Goal: Transaction & Acquisition: Purchase product/service

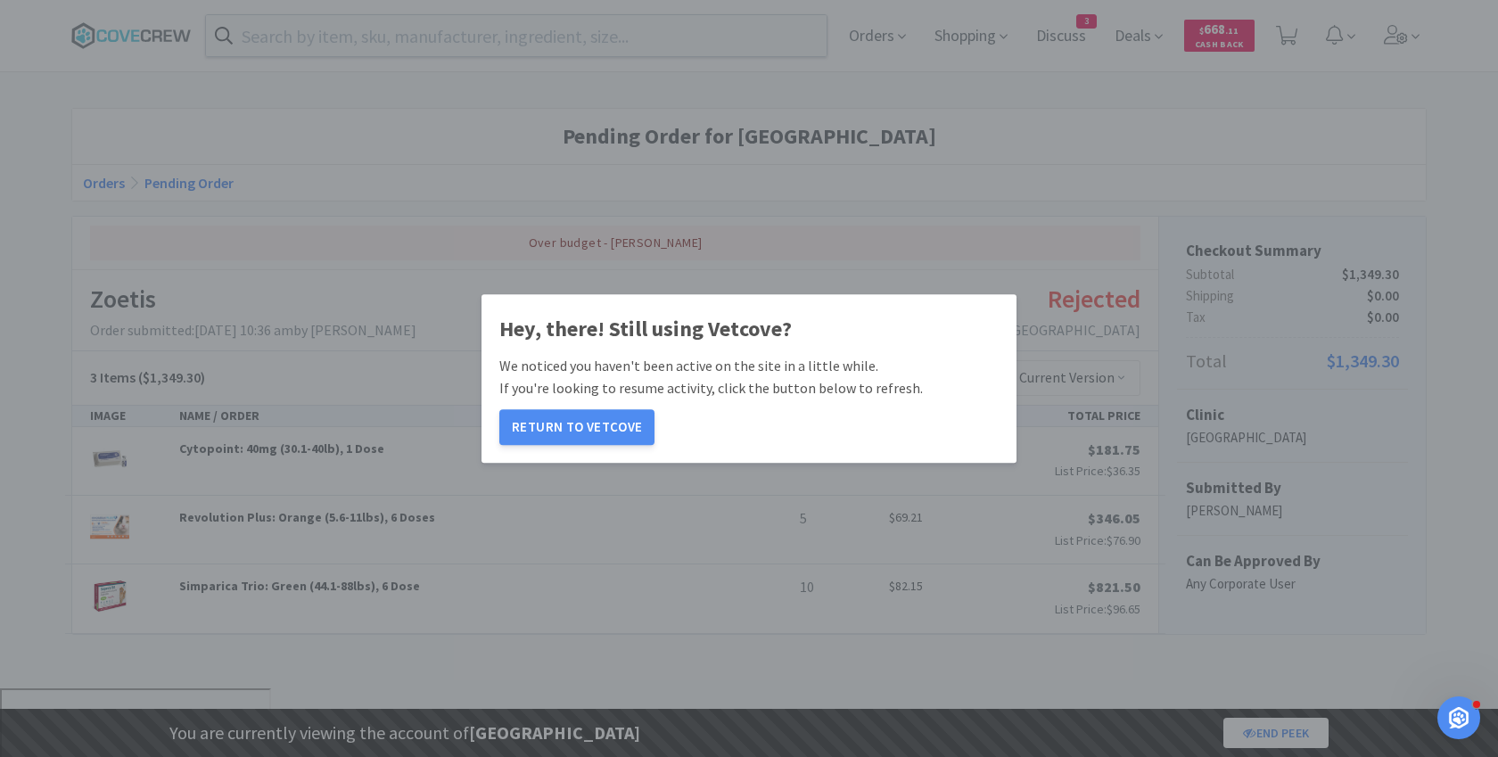
click at [357, 43] on div "Hey, there! Still using Vetcove? We noticed you haven't been active on the site…" at bounding box center [749, 378] width 1498 height 757
click at [528, 416] on button "Return to Vetcove" at bounding box center [576, 427] width 155 height 36
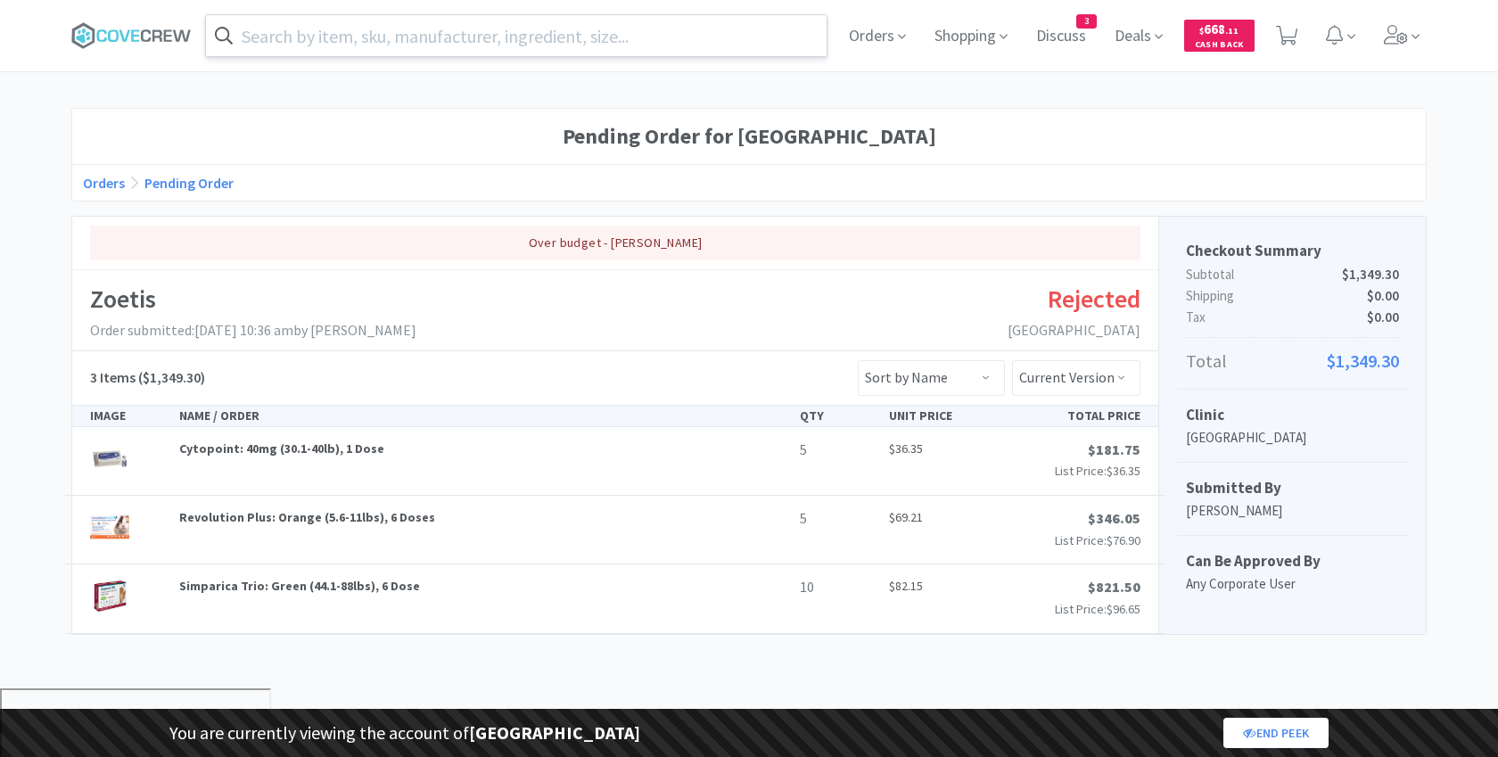
click at [326, 35] on input "text" at bounding box center [516, 35] width 621 height 41
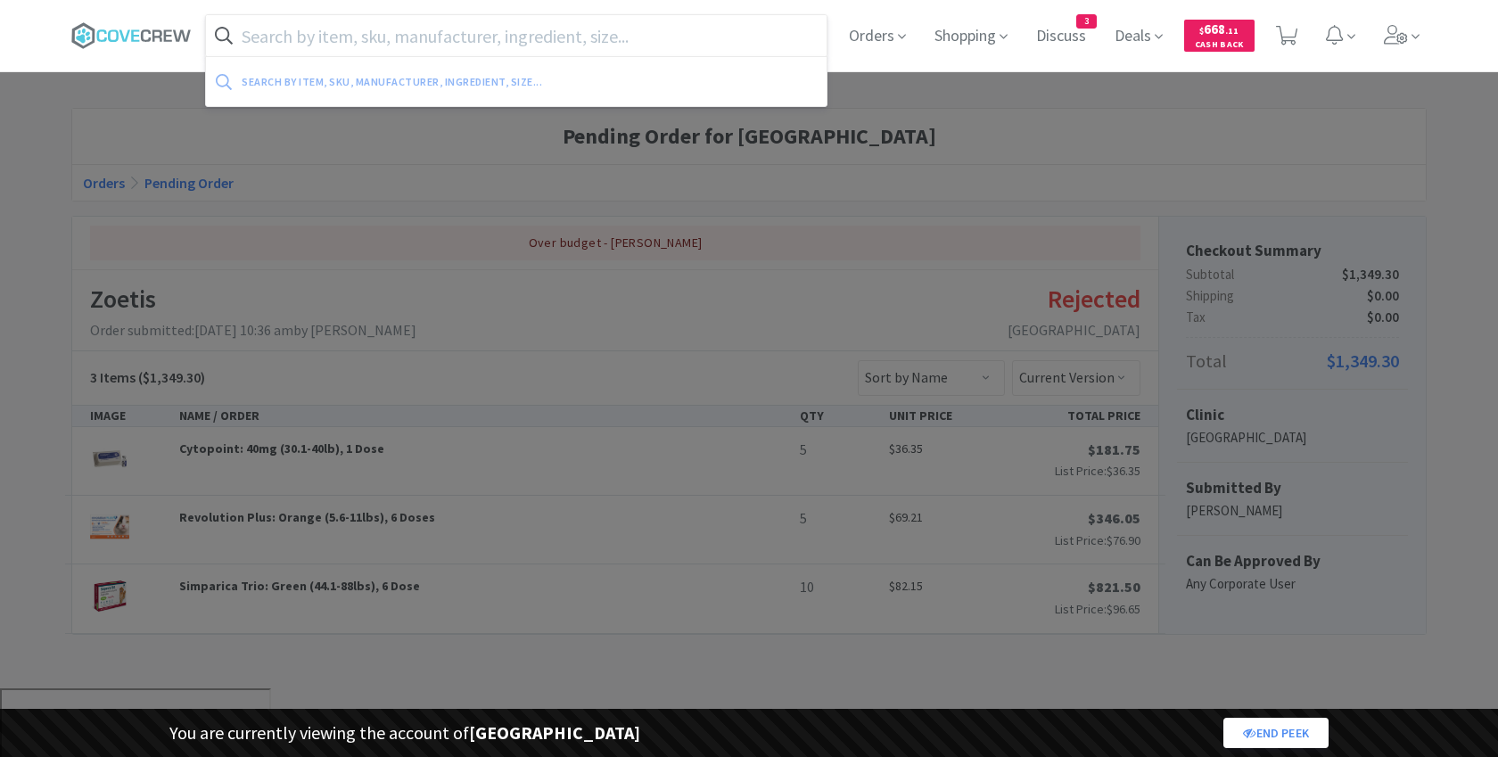
paste input "GABAPESUS0625VC"
type input "GABAPESUS0625VC"
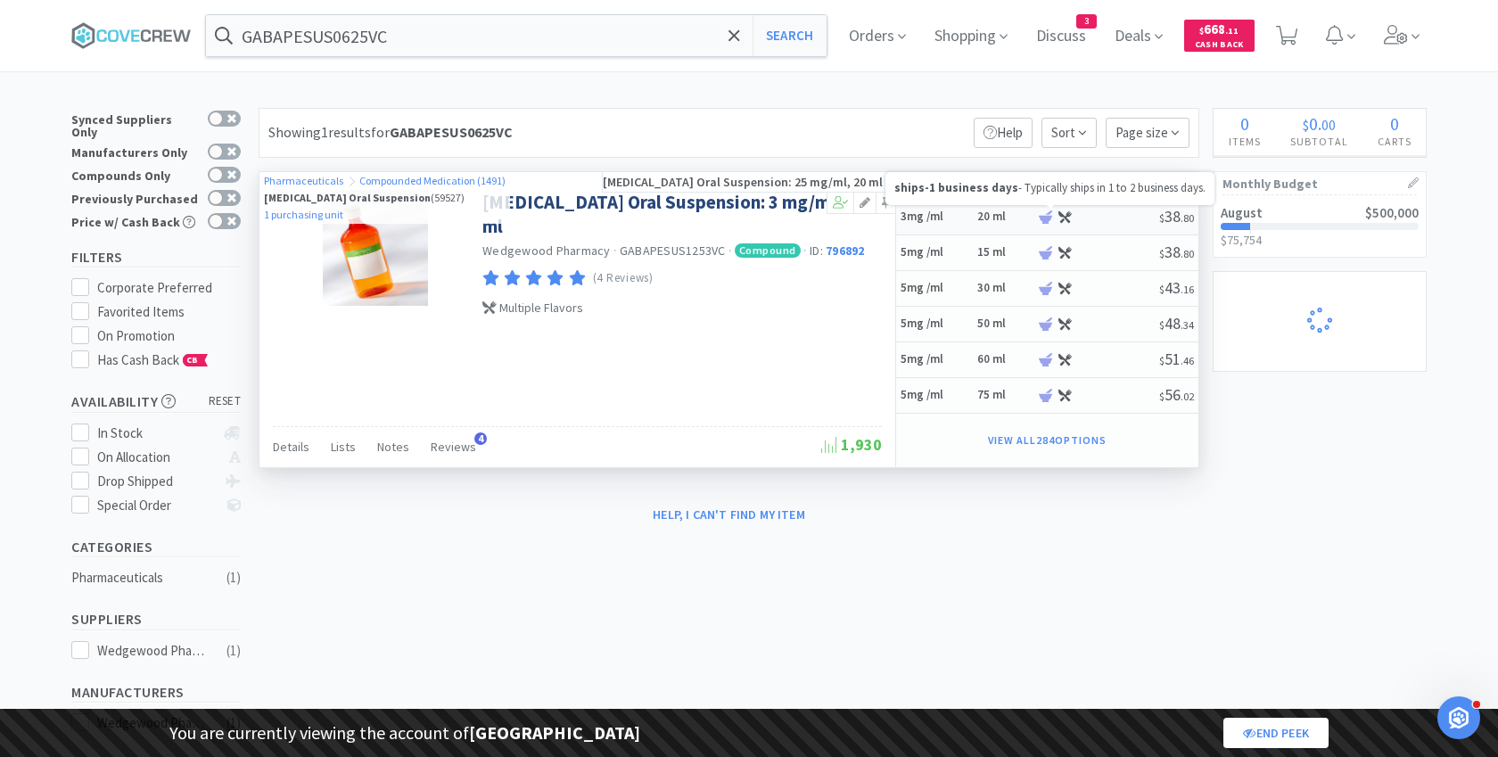
click at [1048, 217] on icon at bounding box center [1045, 216] width 13 height 13
select select "1"
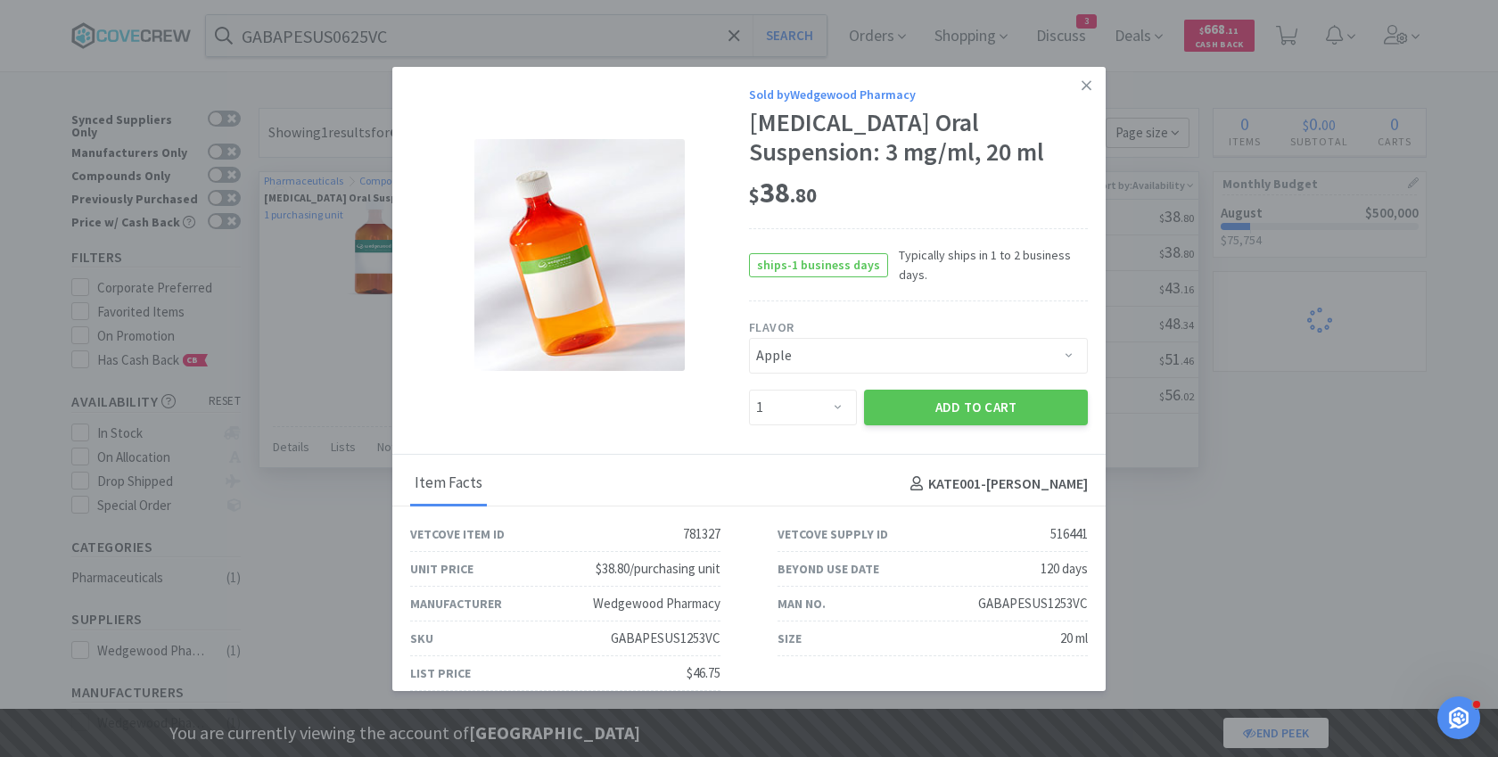
select select "2"
select select "8"
select select "1"
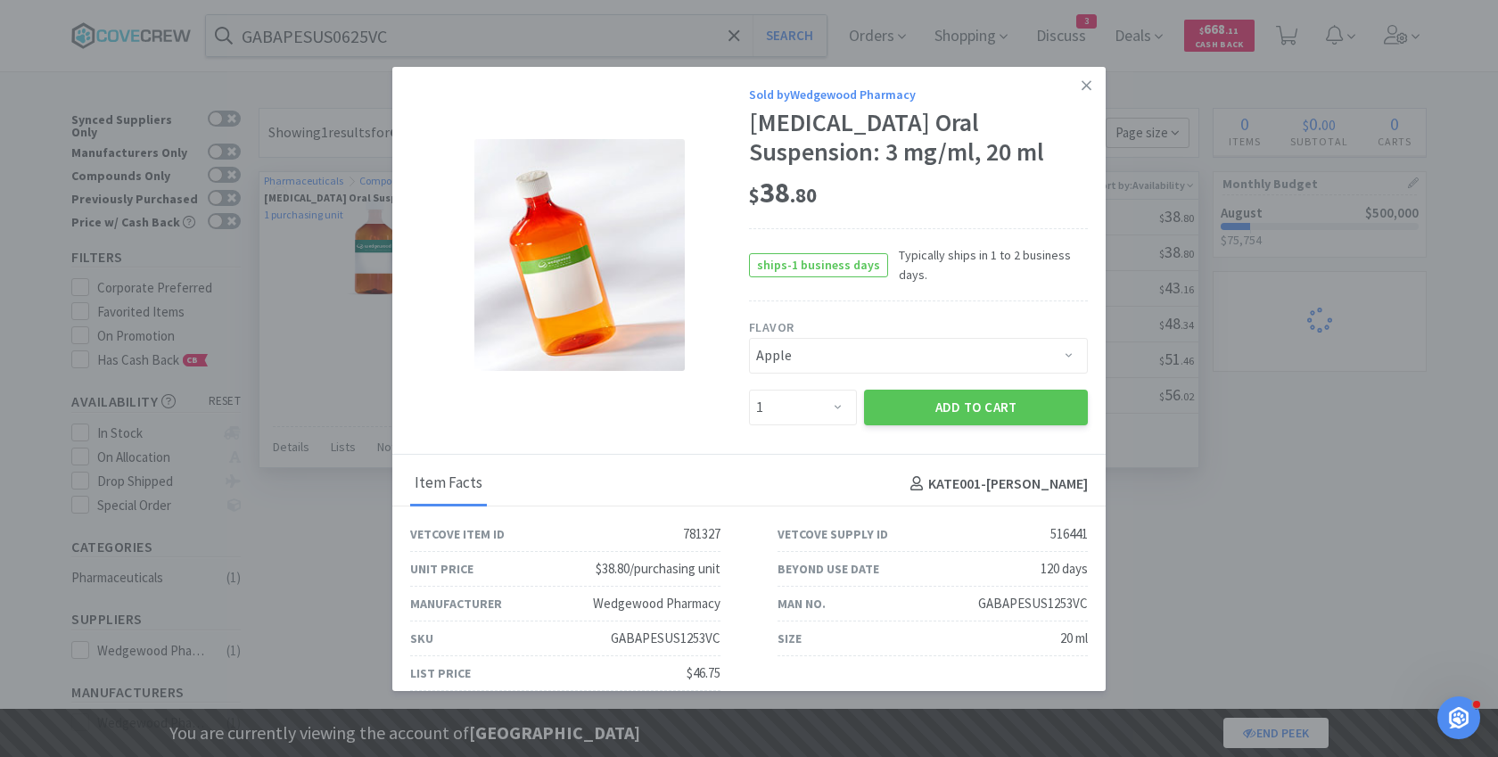
select select "1"
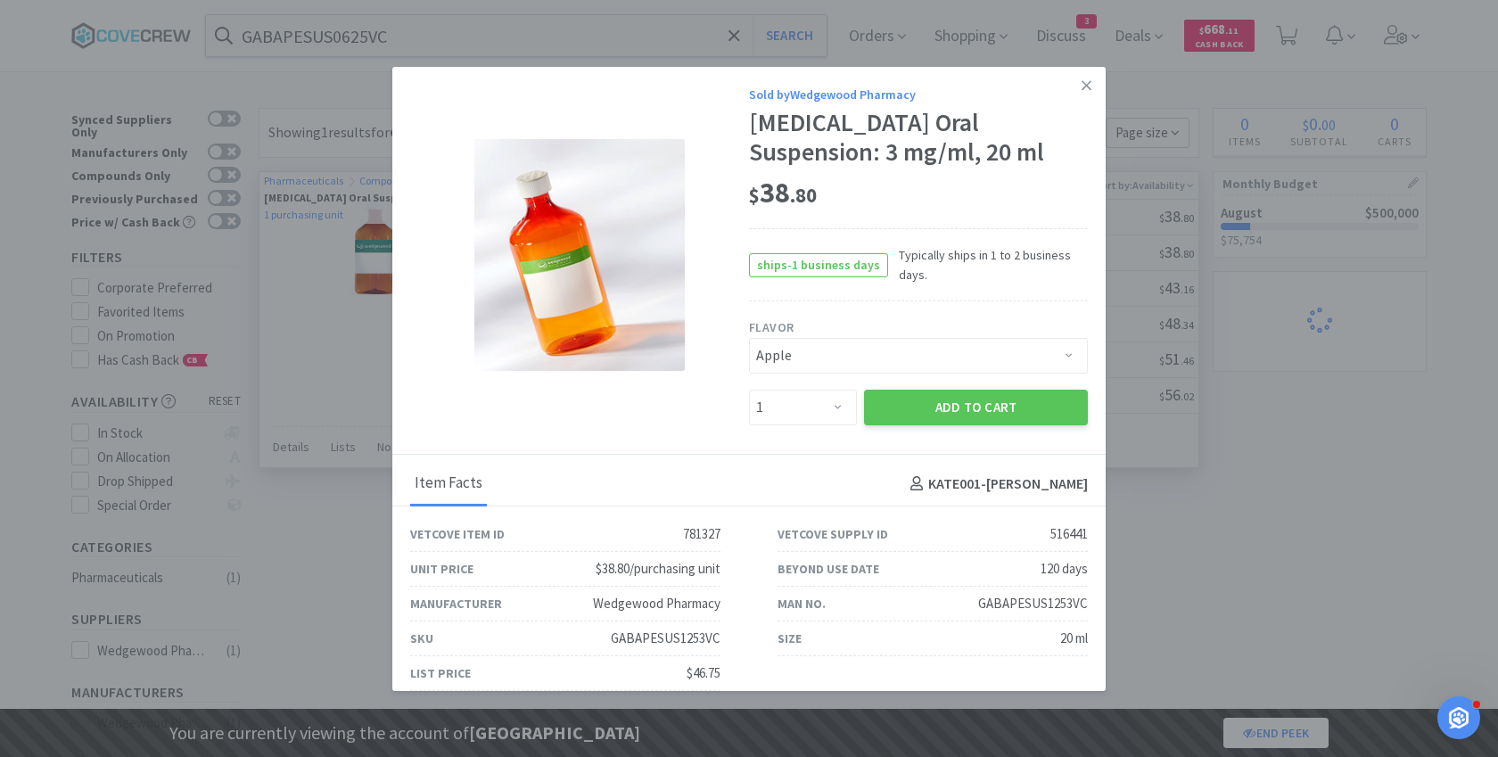
select select "2"
select select "1"
select select "5"
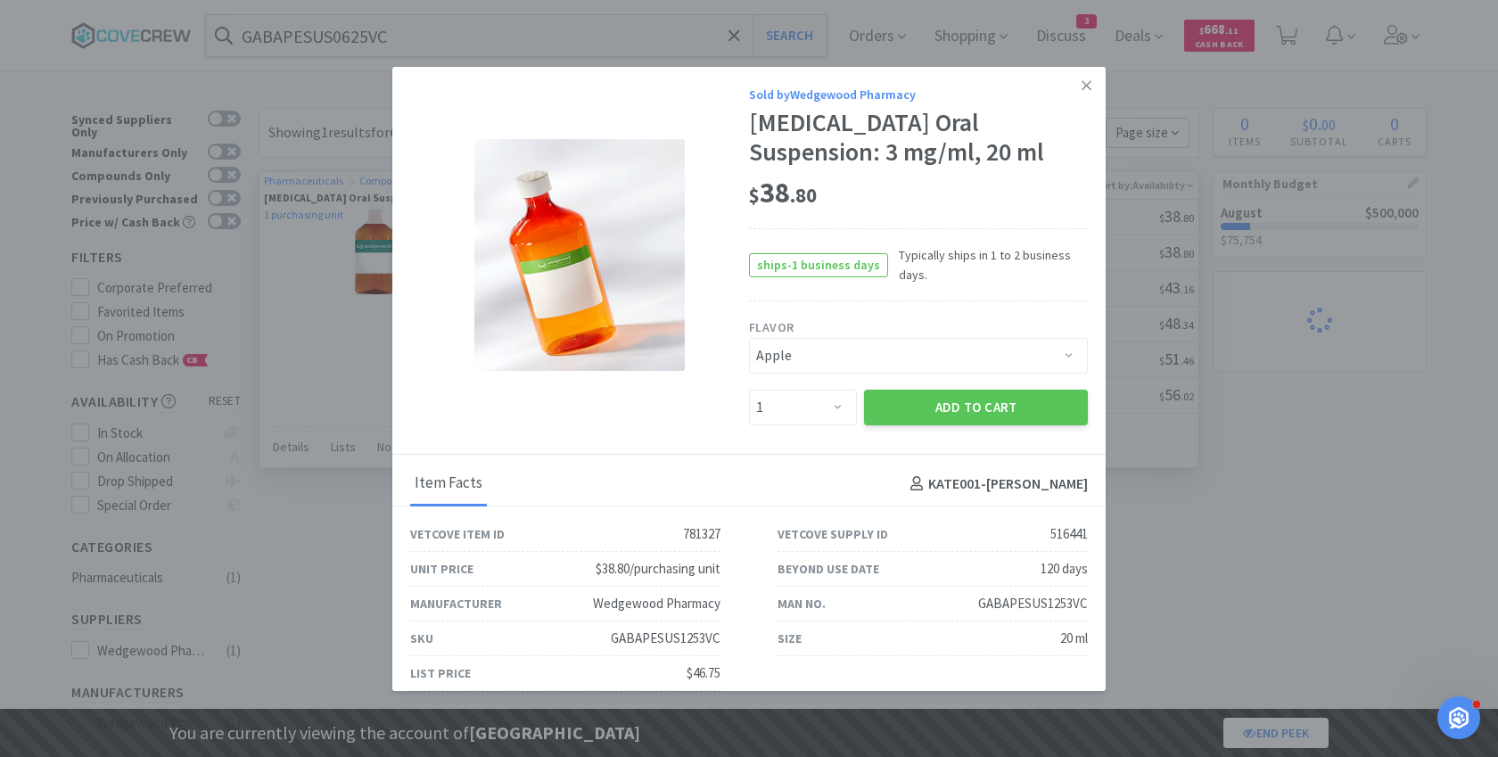
select select "2"
select select "1"
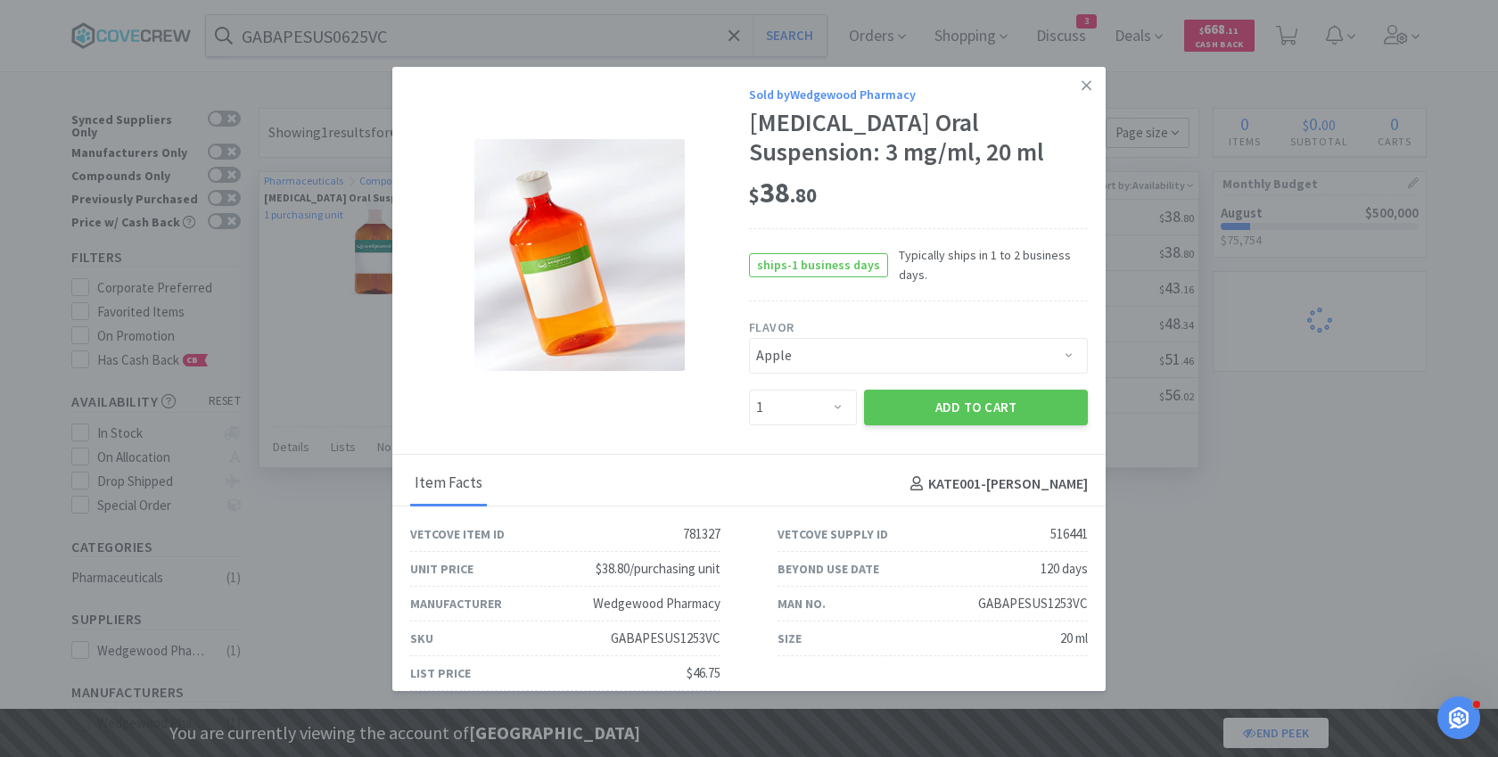
select select "2"
select select "1"
select select "2"
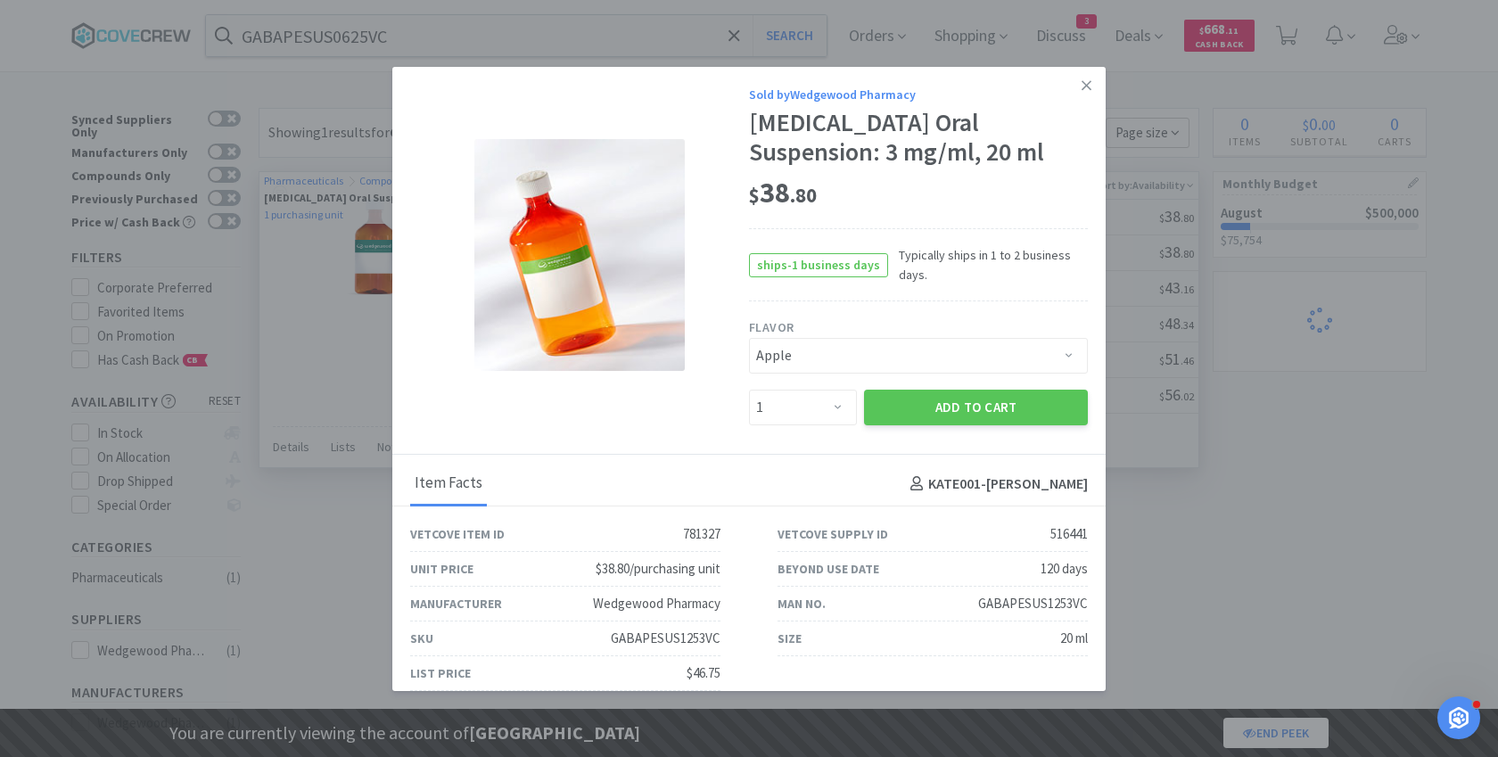
select select "1"
select select "3"
select select "1"
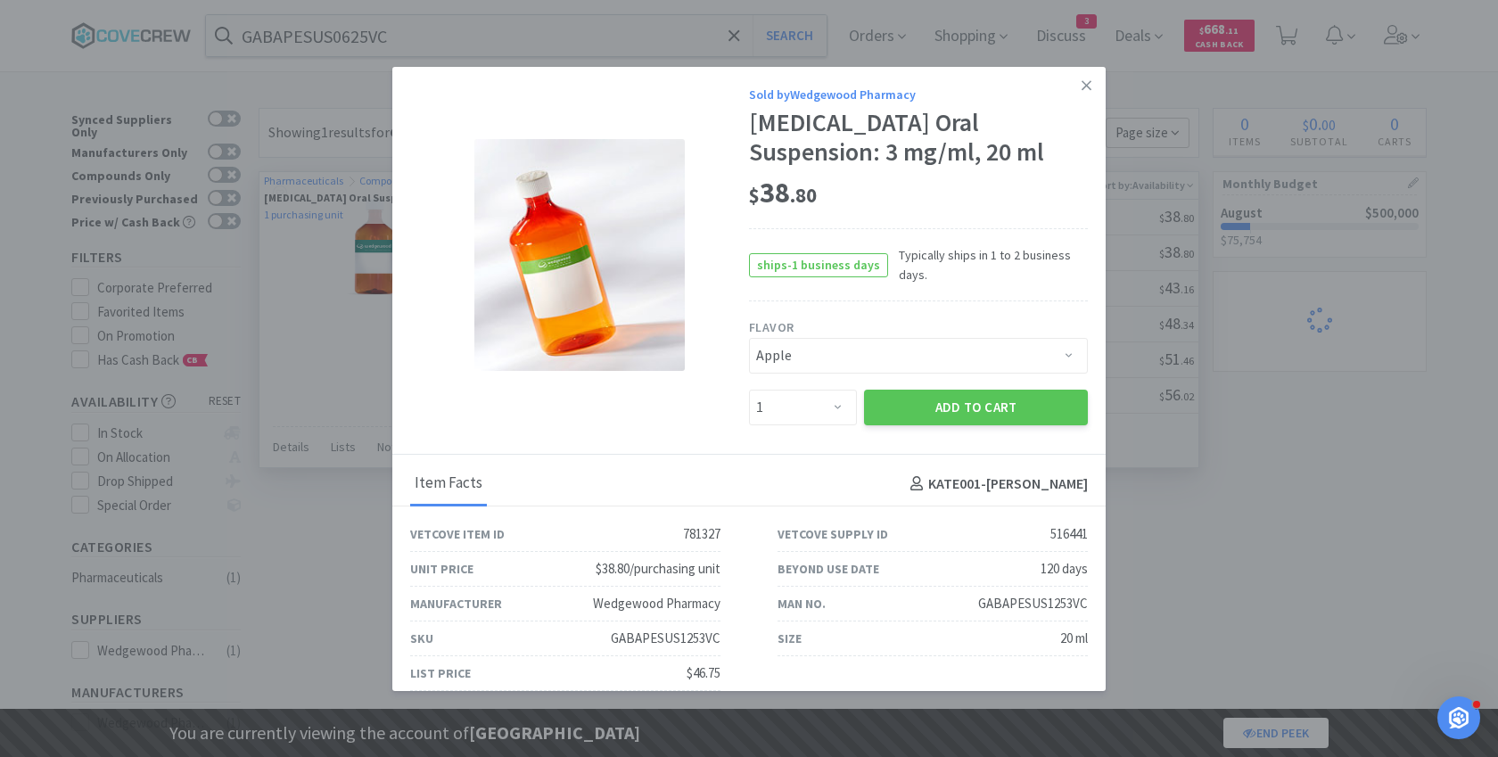
select select "2"
select select "1"
select select "5"
select select "2"
click at [832, 341] on select "Pick a Flavor Apple Apple-Molasses Apple/Marshmallow Banana Banana/Marshmallow …" at bounding box center [918, 356] width 339 height 36
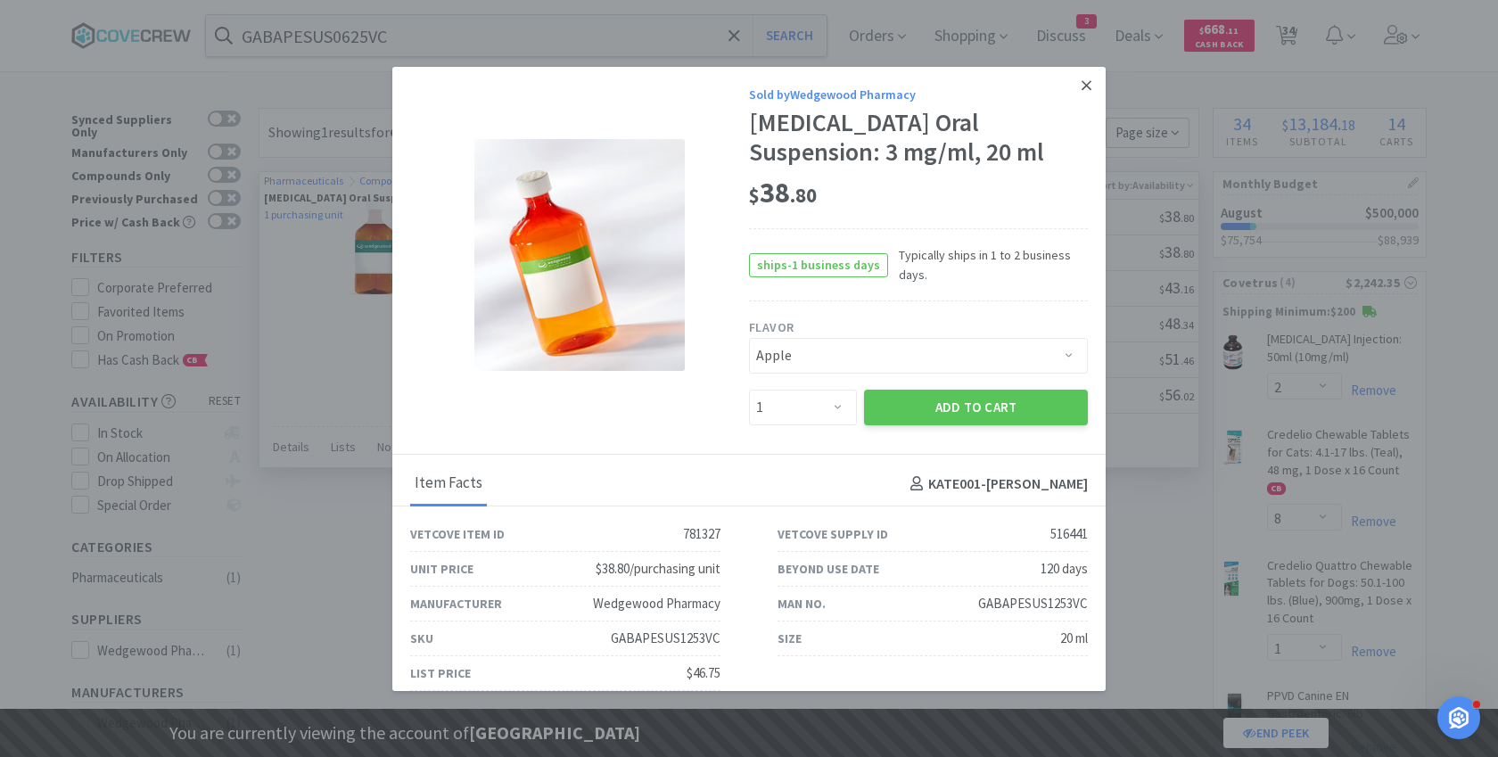
click at [1089, 83] on icon at bounding box center [1087, 85] width 10 height 10
